Goal: Task Accomplishment & Management: Manage account settings

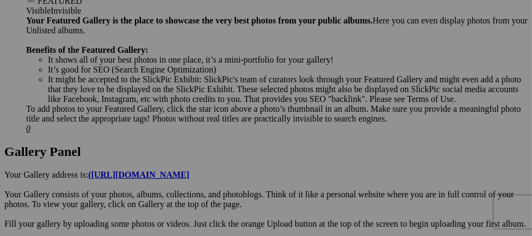
scroll to position [540, 0]
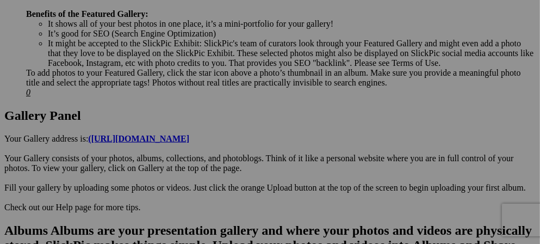
click at [0, 0] on div "Comments Photo Details" at bounding box center [0, 0] width 0 height 0
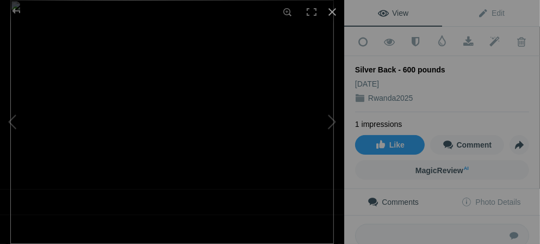
click at [330, 12] on div at bounding box center [332, 12] width 24 height 24
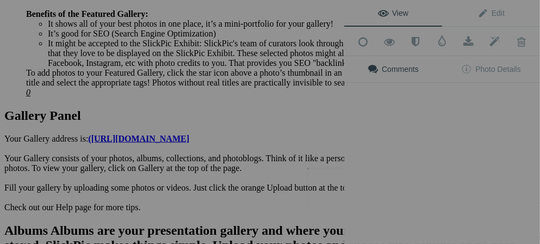
click at [341, 195] on img at bounding box center [334, 188] width 54 height 41
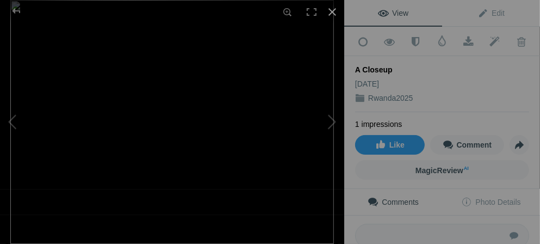
click at [333, 10] on div at bounding box center [332, 12] width 24 height 24
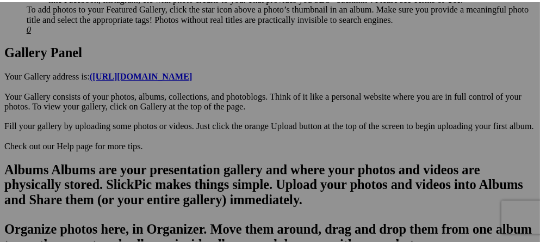
scroll to position [627, 0]
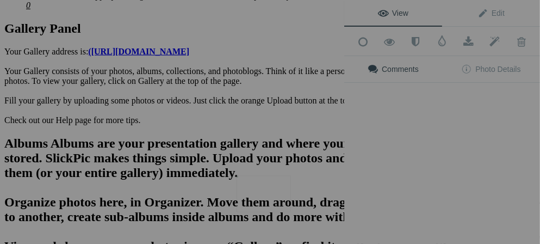
click at [280, 203] on img at bounding box center [264, 193] width 54 height 36
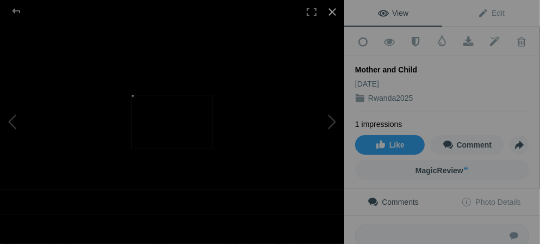
click at [331, 10] on div at bounding box center [332, 12] width 24 height 24
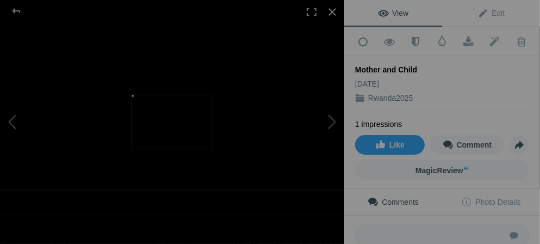
click at [188, 115] on img at bounding box center [173, 122] width 82 height 54
click at [333, 11] on div at bounding box center [332, 12] width 24 height 24
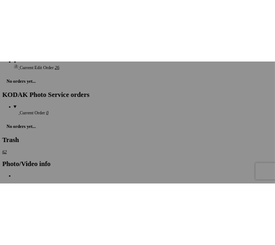
scroll to position [1736, 0]
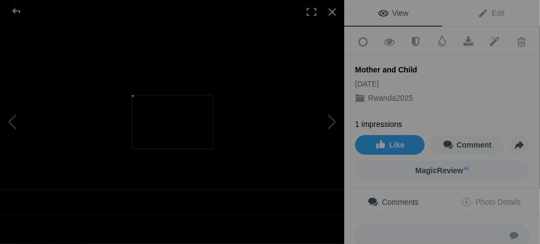
click at [172, 127] on img at bounding box center [173, 122] width 82 height 54
click at [335, 10] on div at bounding box center [332, 12] width 24 height 24
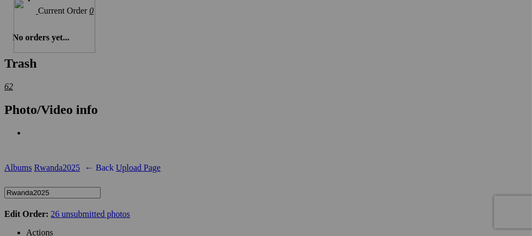
drag, startPoint x: 224, startPoint y: 119, endPoint x: 170, endPoint y: 92, distance: 60.1
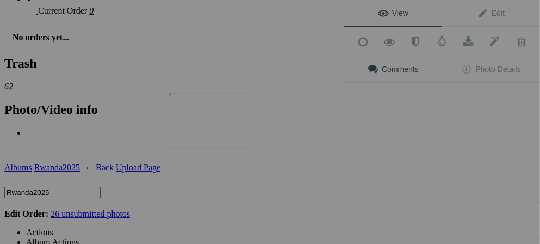
click at [202, 124] on img at bounding box center [210, 120] width 82 height 54
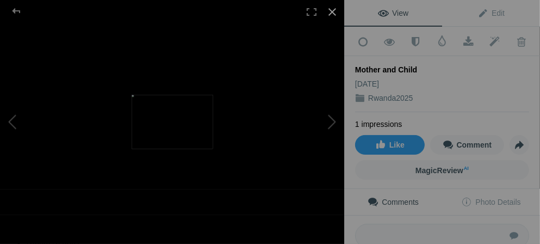
click at [326, 8] on div at bounding box center [332, 12] width 24 height 24
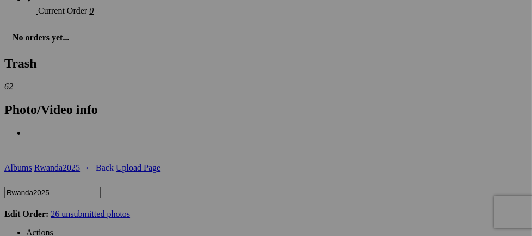
click at [53, 227] on span at bounding box center [53, 231] width 0 height 9
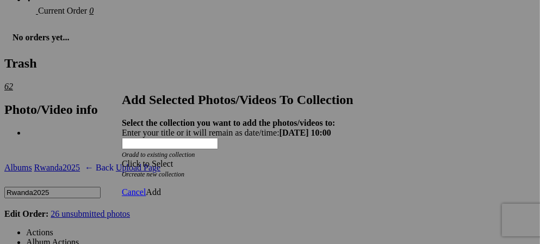
click at [122, 159] on span at bounding box center [122, 163] width 0 height 9
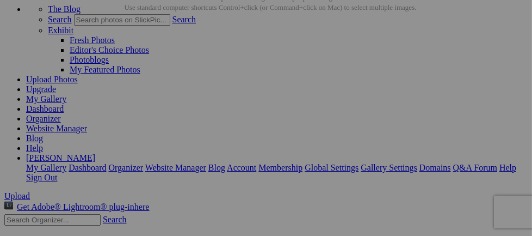
scroll to position [121, 0]
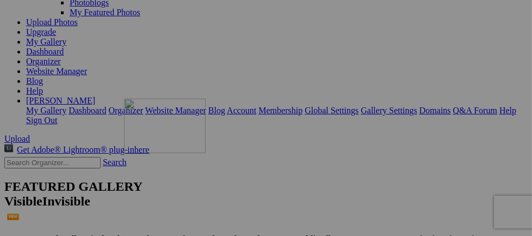
drag, startPoint x: 336, startPoint y: 85, endPoint x: 281, endPoint y: 193, distance: 121.6
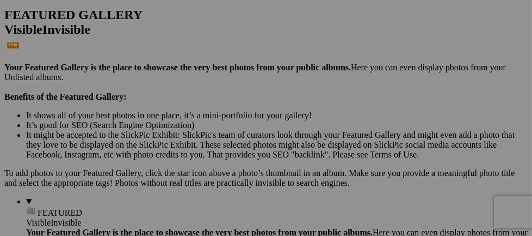
scroll to position [228, 0]
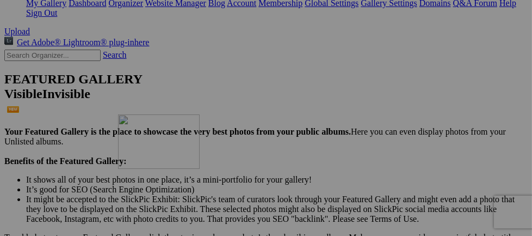
drag, startPoint x: 313, startPoint y: 101, endPoint x: 275, endPoint y: 208, distance: 114.4
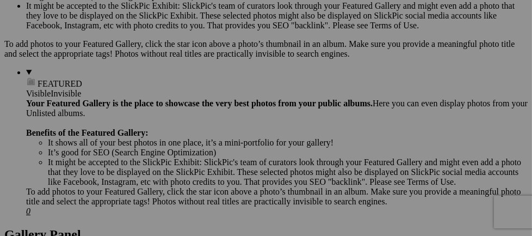
scroll to position [414, 0]
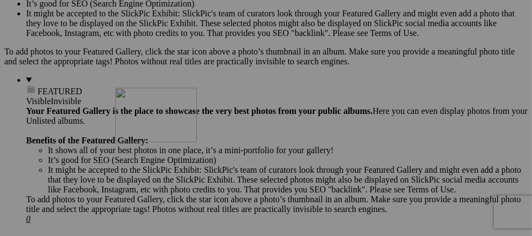
drag, startPoint x: 331, startPoint y: 79, endPoint x: 272, endPoint y: 182, distance: 118.4
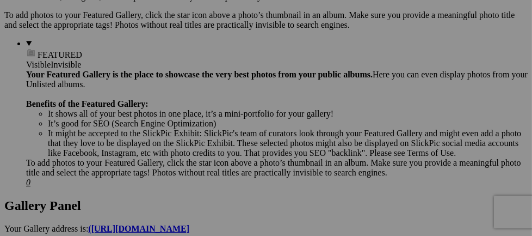
scroll to position [543, 0]
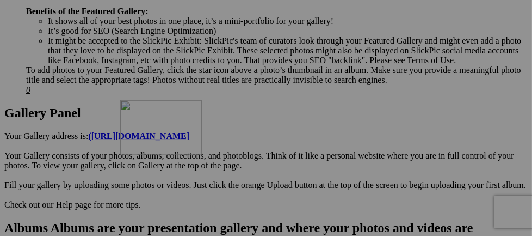
drag, startPoint x: 329, startPoint y: 72, endPoint x: 277, endPoint y: 194, distance: 132.3
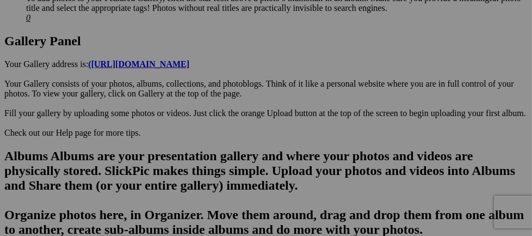
scroll to position [636, 0]
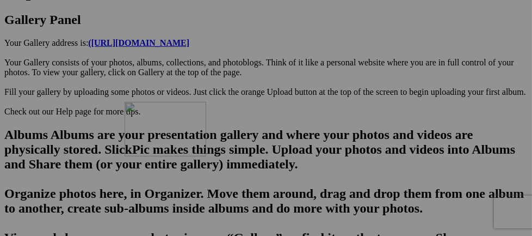
drag, startPoint x: 326, startPoint y: 101, endPoint x: 281, endPoint y: 196, distance: 104.9
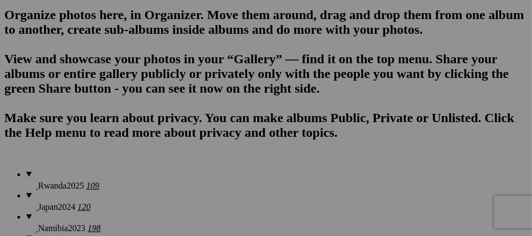
scroll to position [822, 0]
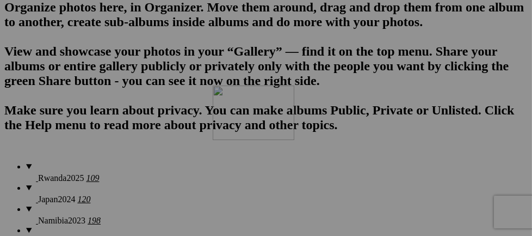
drag, startPoint x: 323, startPoint y: 75, endPoint x: 369, endPoint y: 179, distance: 114.9
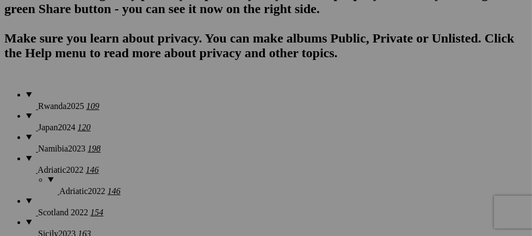
scroll to position [950, 0]
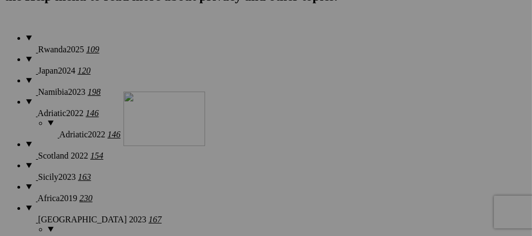
drag, startPoint x: 323, startPoint y: 84, endPoint x: 280, endPoint y: 185, distance: 110.2
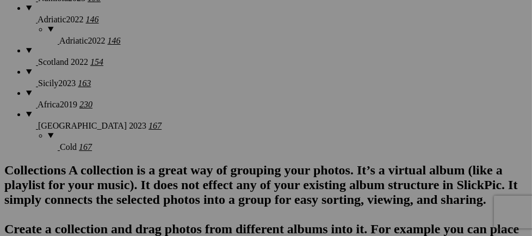
scroll to position [1087, 0]
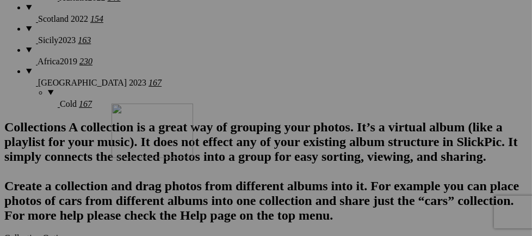
drag, startPoint x: 321, startPoint y: 90, endPoint x: 268, endPoint y: 198, distance: 120.4
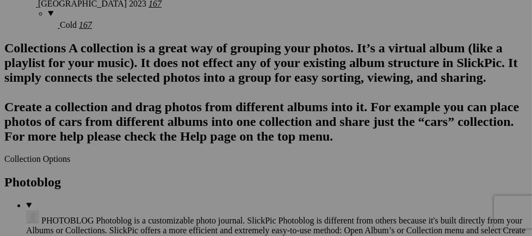
scroll to position [1208, 0]
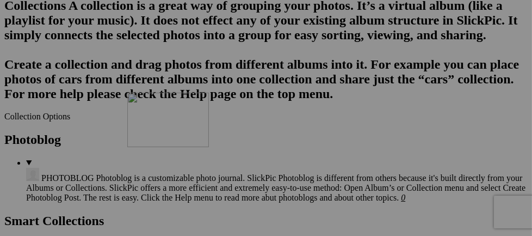
drag, startPoint x: 321, startPoint y: 100, endPoint x: 284, endPoint y: 187, distance: 94.3
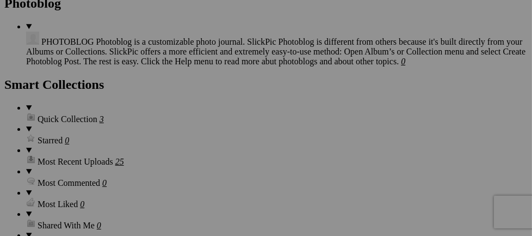
scroll to position [1358, 0]
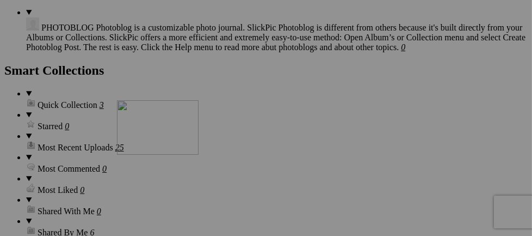
drag, startPoint x: 307, startPoint y: 89, endPoint x: 274, endPoint y: 194, distance: 110.3
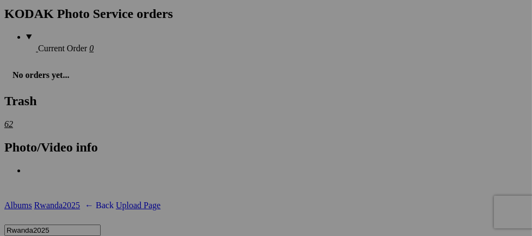
scroll to position [1694, 0]
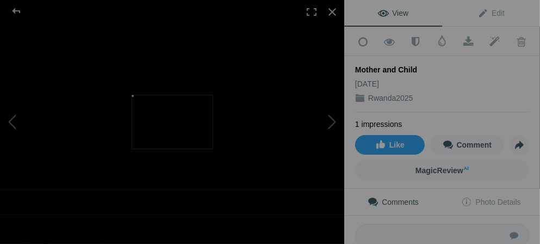
click at [245, 148] on div at bounding box center [172, 122] width 344 height 244
click at [188, 128] on img at bounding box center [173, 122] width 82 height 54
click at [329, 15] on div at bounding box center [332, 12] width 24 height 24
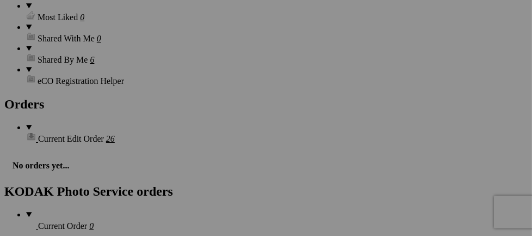
scroll to position [1488, 0]
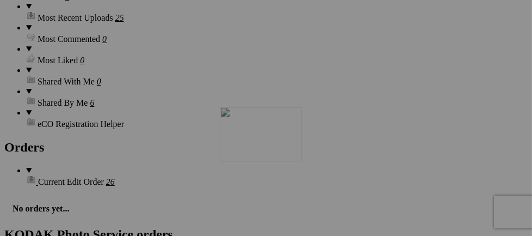
drag, startPoint x: 325, startPoint y: 93, endPoint x: 376, endPoint y: 201, distance: 119.9
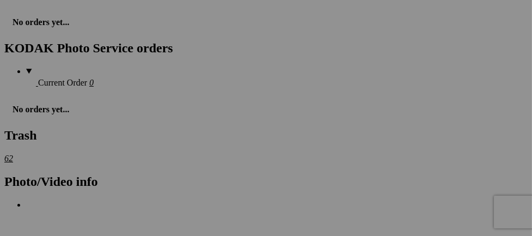
scroll to position [1645, 0]
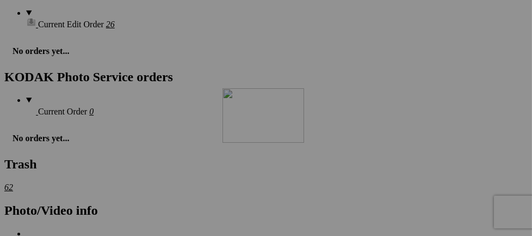
drag, startPoint x: 401, startPoint y: 80, endPoint x: 379, endPoint y: 183, distance: 105.2
drag, startPoint x: 411, startPoint y: 209, endPoint x: 277, endPoint y: 188, distance: 135.6
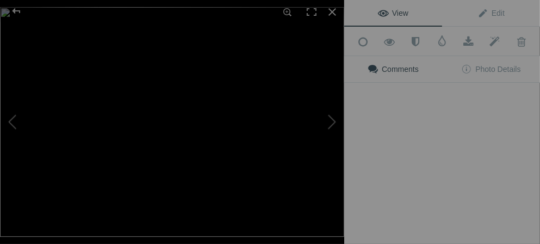
click at [299, 200] on img at bounding box center [172, 122] width 344 height 230
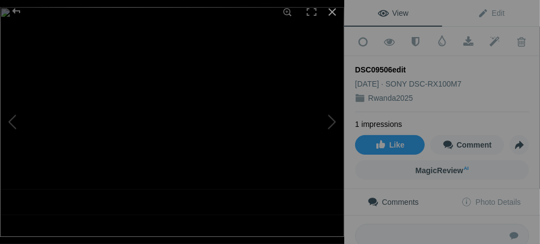
click at [331, 11] on div at bounding box center [332, 12] width 24 height 24
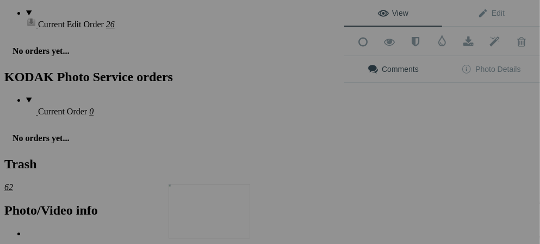
click at [226, 205] on img at bounding box center [210, 211] width 82 height 54
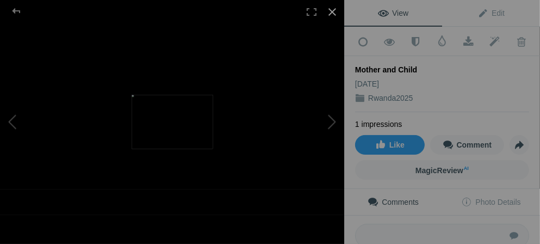
click at [334, 14] on div at bounding box center [332, 12] width 24 height 24
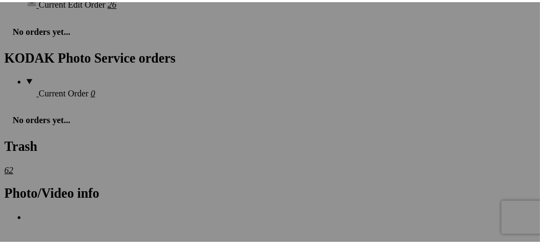
scroll to position [1709, 0]
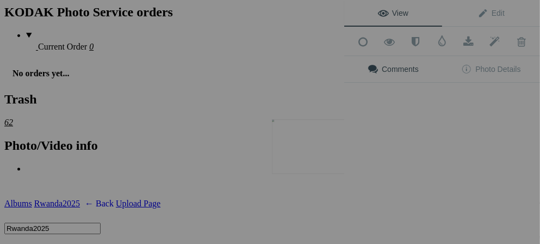
click at [322, 159] on button at bounding box center [304, 122] width 82 height 88
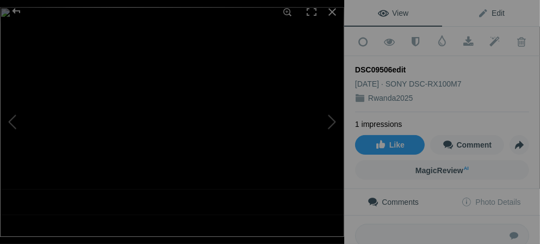
click at [478, 15] on span "Edit" at bounding box center [491, 13] width 27 height 9
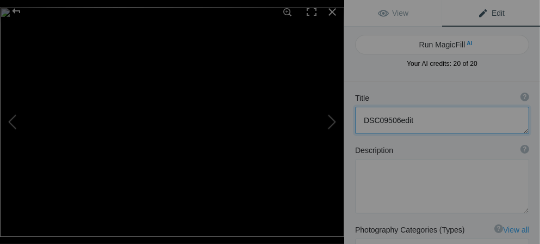
click at [420, 121] on textarea at bounding box center [442, 120] width 174 height 27
type textarea "D"
click at [10, 120] on button at bounding box center [41, 122] width 82 height 88
type textarea "[GEOGRAPHIC_DATA]"
type textarea "DSC09647.jpg"
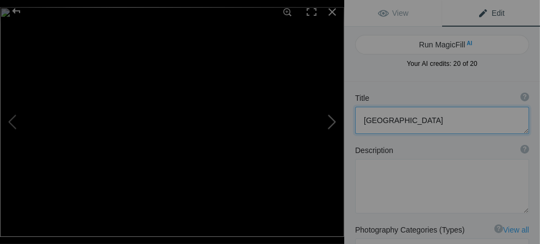
click at [333, 123] on button at bounding box center [304, 122] width 82 height 88
type textarea "How lovely!"
type textarea "DSC09506edit.jpg"
click at [333, 123] on button at bounding box center [304, 122] width 82 height 88
type textarea "RWANDA - 14 million people, 95% [DEMOGRAPHIC_DATA], Very Friendly and NO litter…"
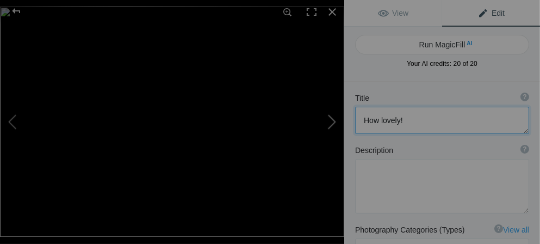
type textarea "Our trip started in Kigali, the capital. Population 1.75 million. Then to Volca…"
type textarea "RWANDA.webp"
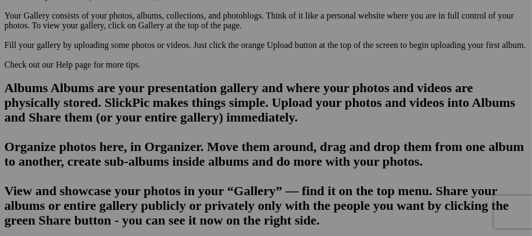
scroll to position [674, 0]
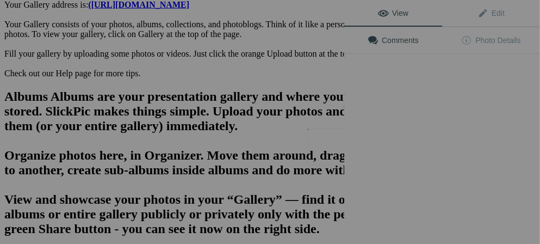
click at [330, 134] on button at bounding box center [304, 122] width 82 height 88
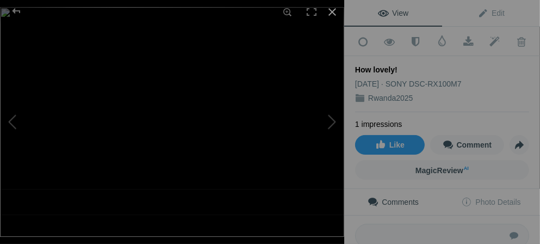
click at [330, 14] on div at bounding box center [332, 12] width 24 height 24
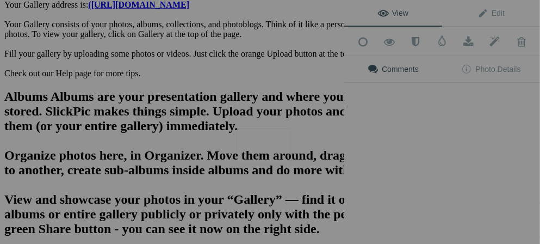
click at [273, 151] on button at bounding box center [304, 122] width 82 height 88
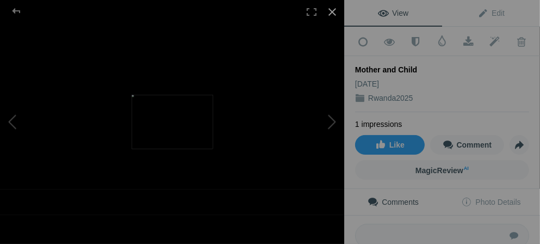
click at [332, 14] on div at bounding box center [332, 12] width 24 height 24
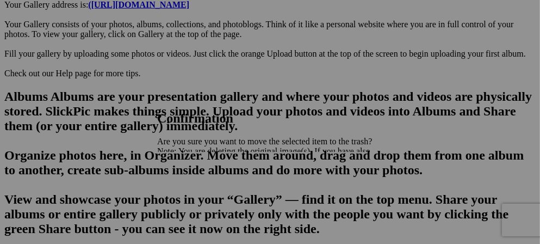
click at [194, 184] on link "Yes" at bounding box center [187, 188] width 13 height 9
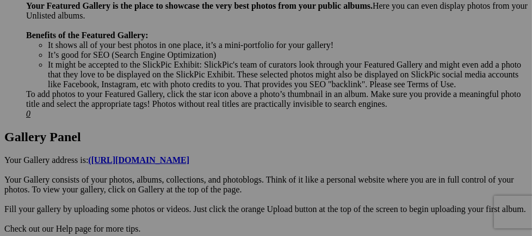
scroll to position [528, 0]
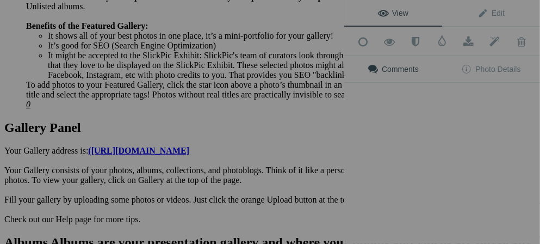
click at [389, 202] on div "View Edit Add to Quick Collection Remove from Quick Collection Hide from Public…" at bounding box center [442, 122] width 196 height 244
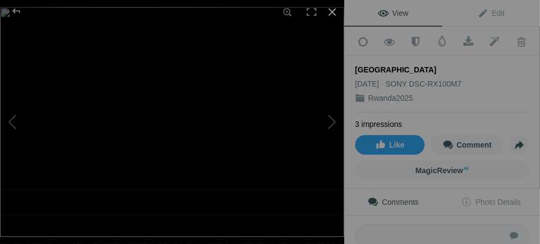
click at [333, 13] on div at bounding box center [332, 12] width 24 height 24
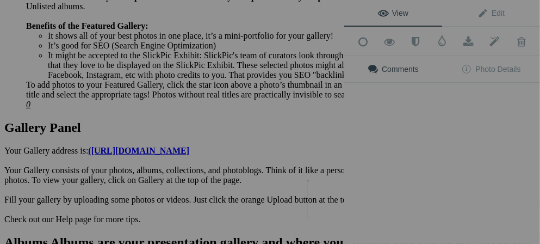
click at [336, 199] on img at bounding box center [334, 199] width 54 height 41
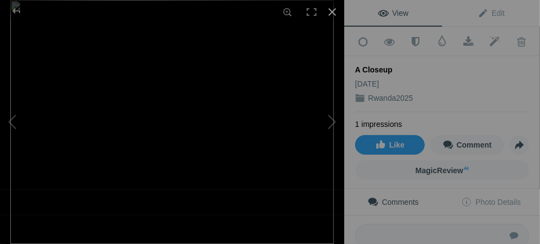
click at [328, 12] on div at bounding box center [332, 12] width 24 height 24
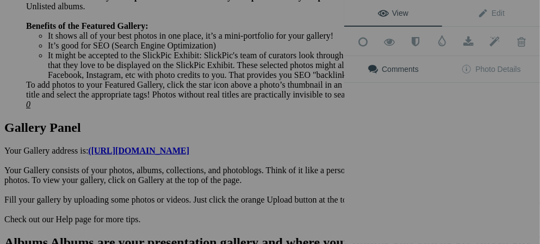
click at [472, 114] on div "View Edit Add to Quick Collection Remove from Quick Collection Hide from Public…" at bounding box center [442, 122] width 196 height 244
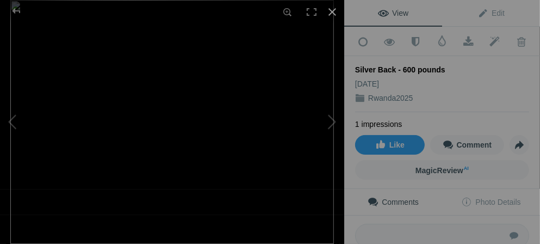
click at [332, 7] on div at bounding box center [332, 12] width 24 height 24
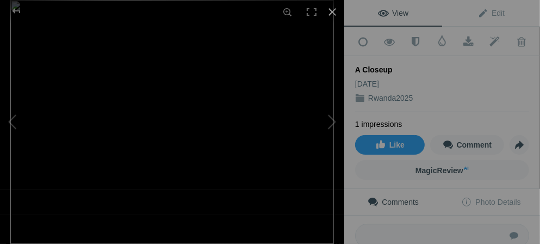
click at [333, 14] on div at bounding box center [332, 12] width 24 height 24
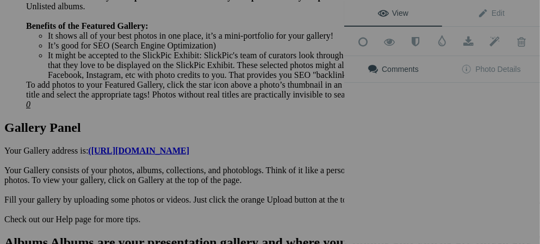
click at [474, 110] on div "View Edit Add to Quick Collection Remove from Quick Collection Hide from Public…" at bounding box center [442, 122] width 196 height 244
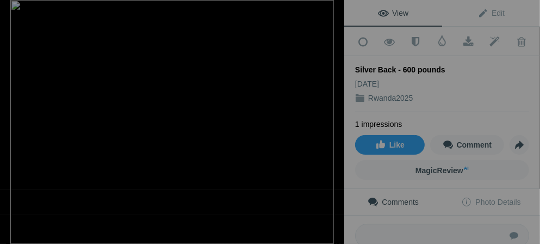
click at [333, 15] on div at bounding box center [332, 12] width 24 height 24
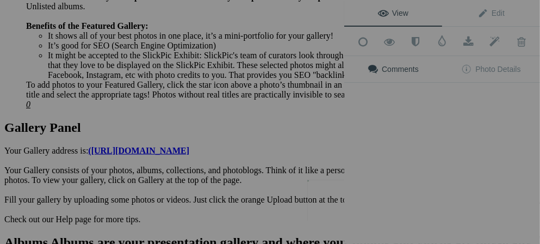
click at [337, 200] on img at bounding box center [334, 199] width 54 height 41
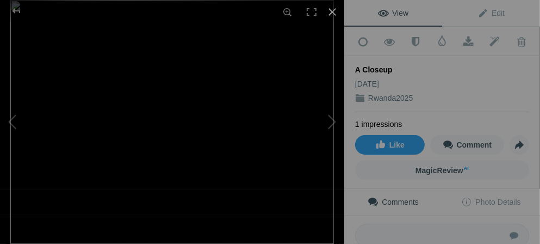
click at [335, 10] on div at bounding box center [332, 12] width 24 height 24
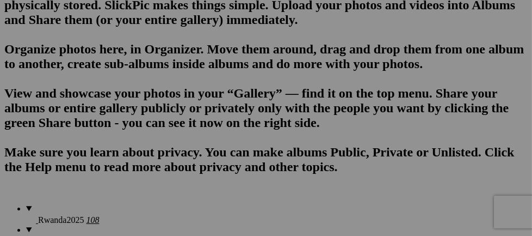
scroll to position [789, 0]
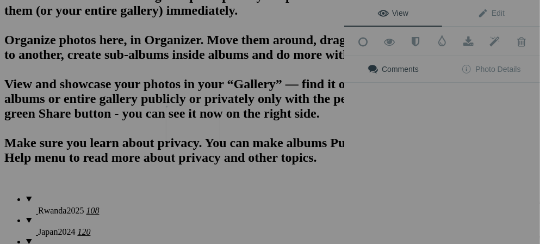
click at [176, 126] on img at bounding box center [193, 124] width 54 height 36
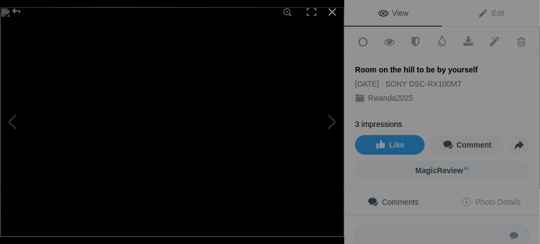
click at [336, 10] on div at bounding box center [332, 12] width 24 height 24
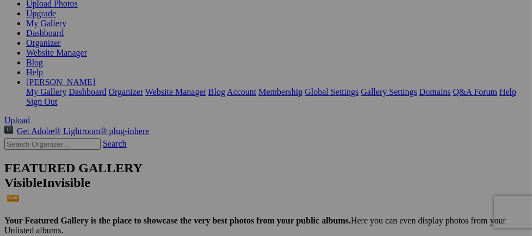
scroll to position [0, 0]
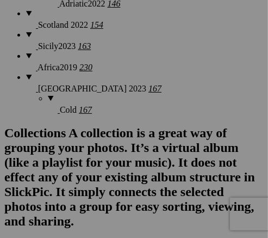
scroll to position [1435, 0]
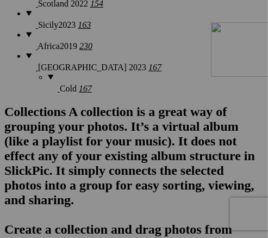
drag, startPoint x: 200, startPoint y: 199, endPoint x: 368, endPoint y: 117, distance: 187.1
drag, startPoint x: 210, startPoint y: 188, endPoint x: 372, endPoint y: 128, distance: 172.3
drag, startPoint x: 218, startPoint y: 182, endPoint x: 189, endPoint y: 162, distance: 34.7
